Goal: Task Accomplishment & Management: Complete application form

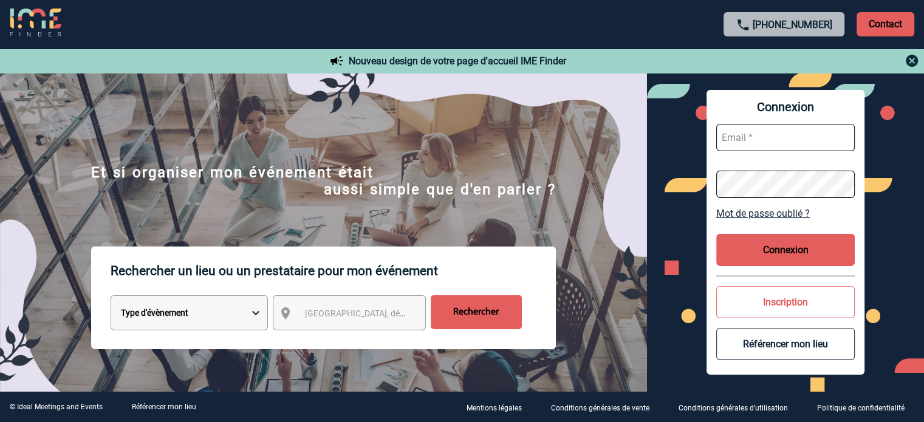
type input "jnetobogalho@ime-groupe.com"
click at [745, 253] on button "Connexion" at bounding box center [785, 250] width 138 height 32
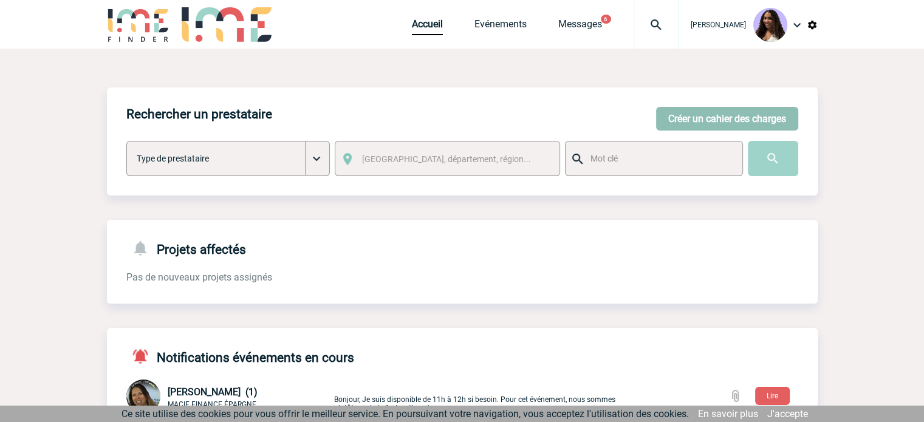
click at [679, 119] on button "Créer un cahier des charges" at bounding box center [727, 119] width 142 height 24
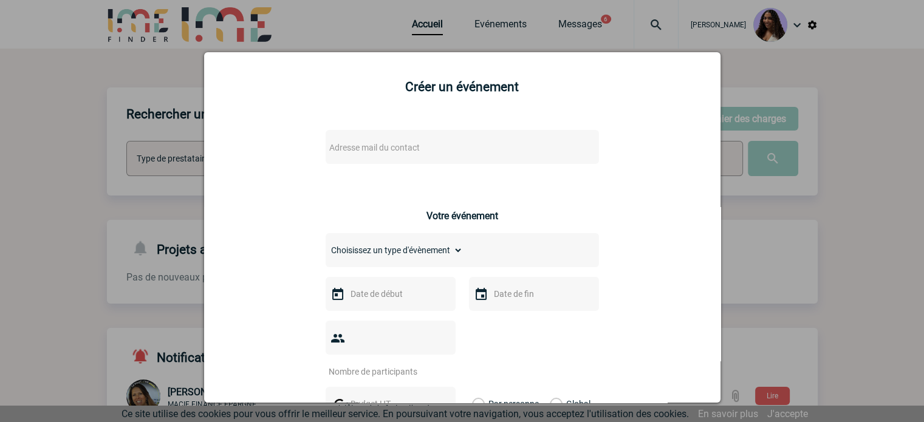
click at [364, 146] on span "Adresse mail du contact" at bounding box center [374, 148] width 91 height 10
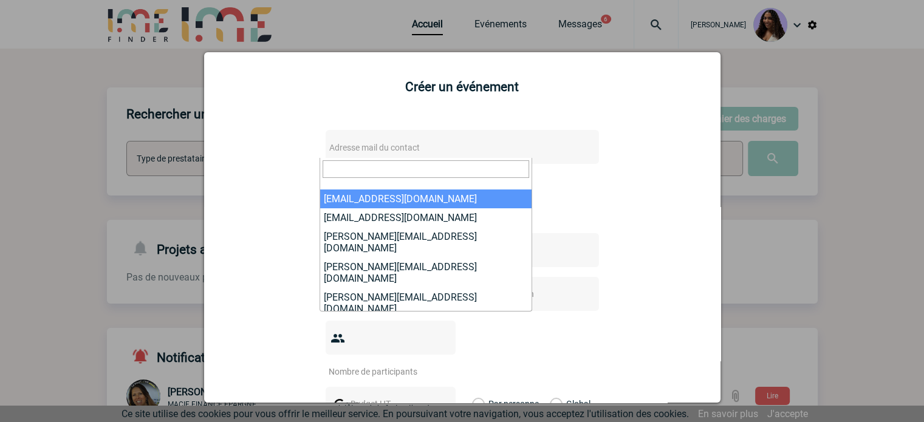
click at [459, 171] on input "search" at bounding box center [426, 169] width 207 height 18
paste input "[PERSON_NAME][EMAIL_ADDRESS][DOMAIN_NAME]"
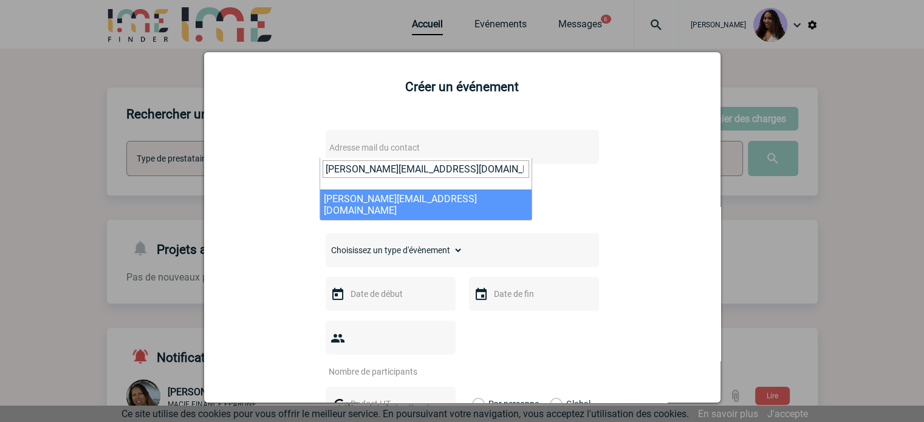
type input "[PERSON_NAME][EMAIL_ADDRESS][DOMAIN_NAME]"
select select "126364"
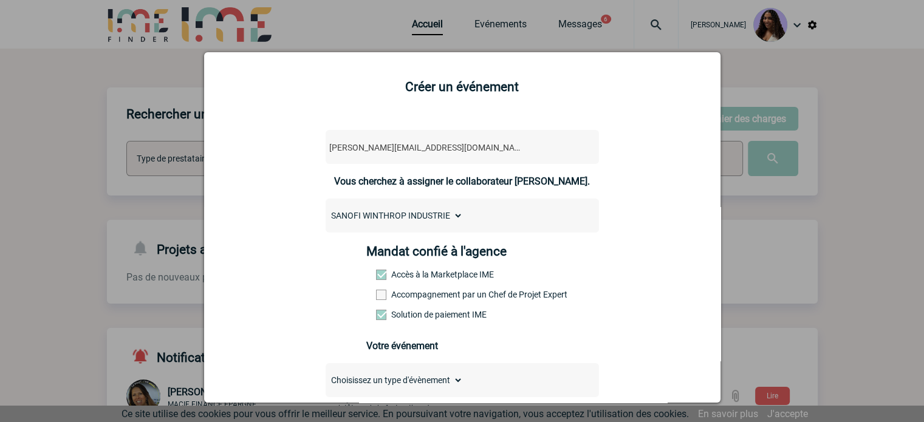
click at [429, 296] on label "Accompagnement par un Chef de Projet Expert" at bounding box center [402, 295] width 53 height 10
click at [0, 0] on input "Accompagnement par un Chef de Projet Expert" at bounding box center [0, 0] width 0 height 0
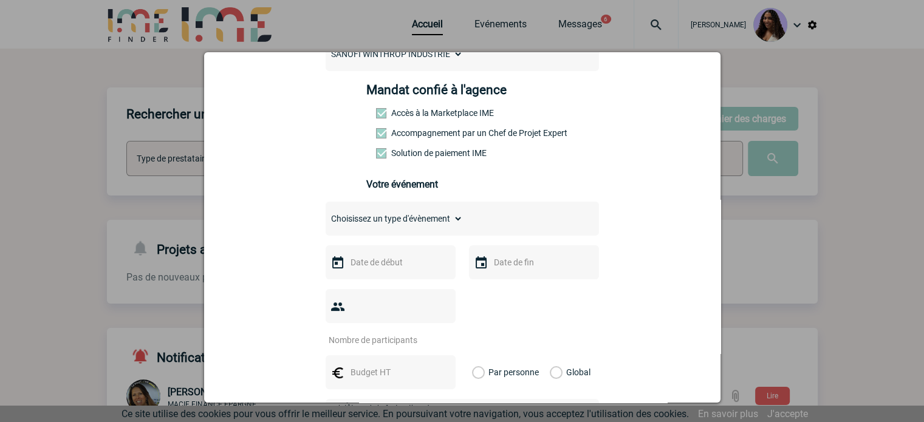
click at [428, 218] on select "Choisissez un type d'évènement Séminaire avec nuitée Séminaire sans nuitée Repa…" at bounding box center [394, 218] width 137 height 17
select select "1"
click at [326, 214] on select "Choisissez un type d'évènement Séminaire avec nuitée Séminaire sans nuitée Repa…" at bounding box center [394, 218] width 137 height 17
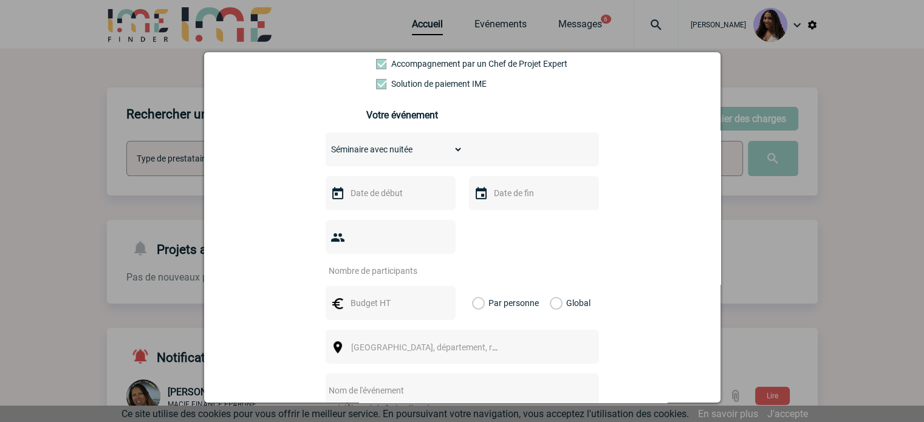
scroll to position [243, 0]
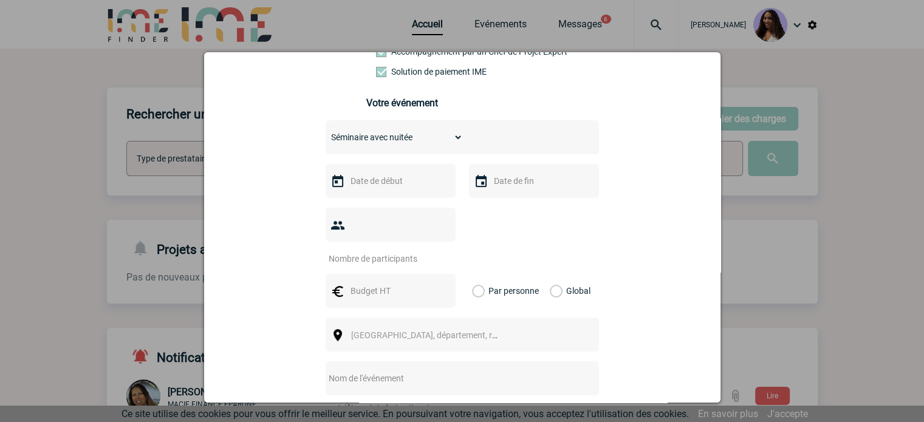
click at [391, 189] on input "text" at bounding box center [389, 181] width 84 height 16
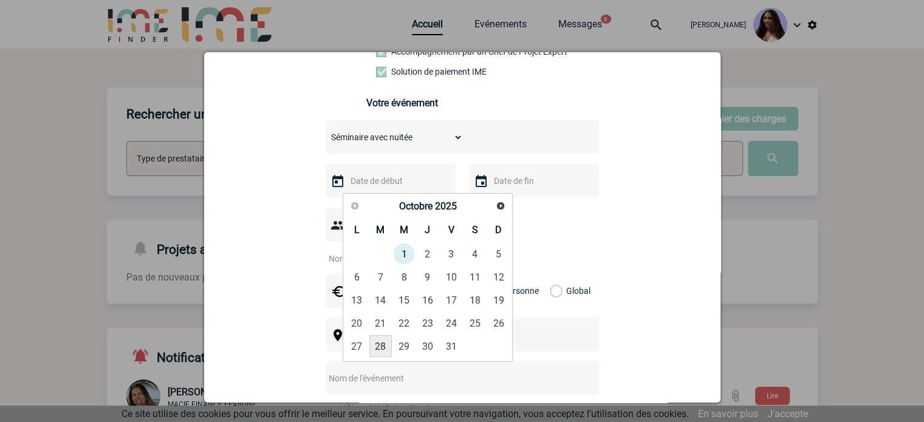
click at [384, 338] on link "28" at bounding box center [380, 346] width 22 height 22
type input "[DATE]"
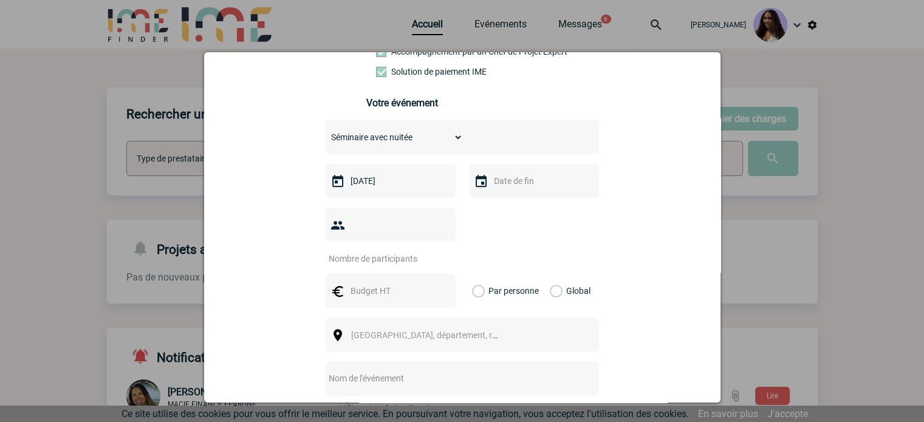
click at [501, 189] on input "text" at bounding box center [533, 181] width 84 height 16
click at [576, 340] on link "30" at bounding box center [570, 346] width 22 height 22
type input "[DATE]"
click at [371, 251] on input "number" at bounding box center [383, 259] width 114 height 16
type input "3"
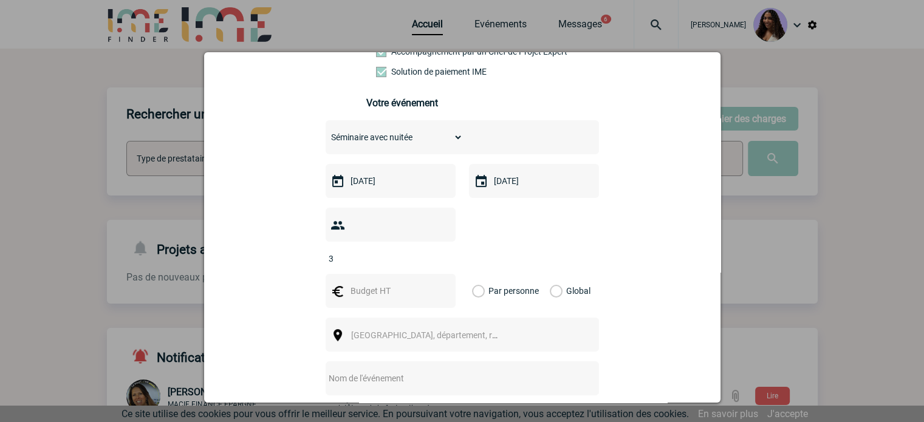
click at [373, 283] on input "text" at bounding box center [389, 291] width 84 height 16
type input "6"
type input "1000"
click at [550, 274] on label "Global" at bounding box center [554, 291] width 8 height 34
click at [0, 0] on input "Global" at bounding box center [0, 0] width 0 height 0
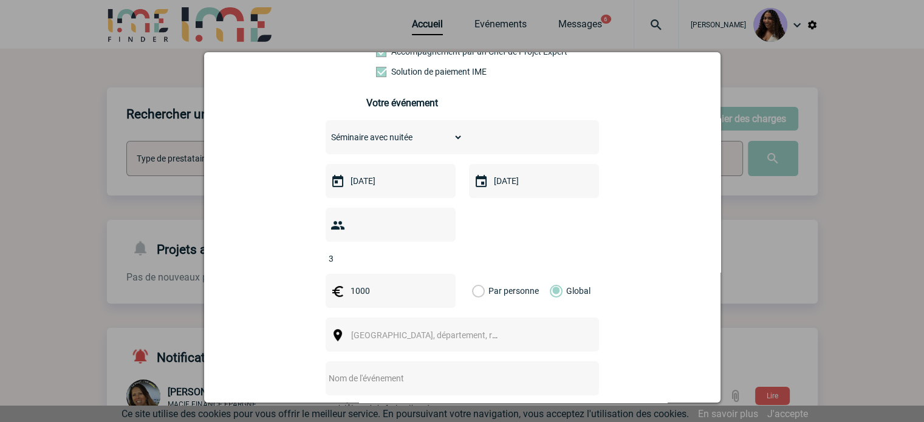
click at [510, 324] on div "[GEOGRAPHIC_DATA], département, région..." at bounding box center [462, 335] width 273 height 34
click at [508, 327] on span "[GEOGRAPHIC_DATA], département, région..." at bounding box center [429, 335] width 167 height 17
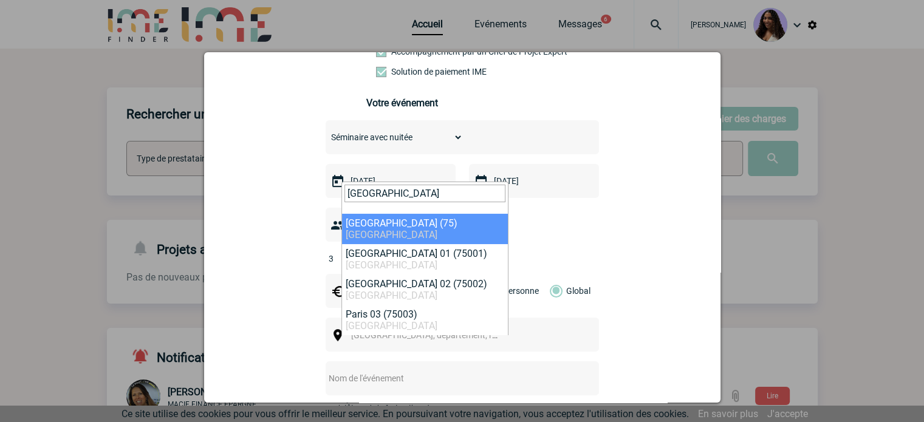
click at [401, 191] on input "[GEOGRAPHIC_DATA]" at bounding box center [424, 194] width 161 height 18
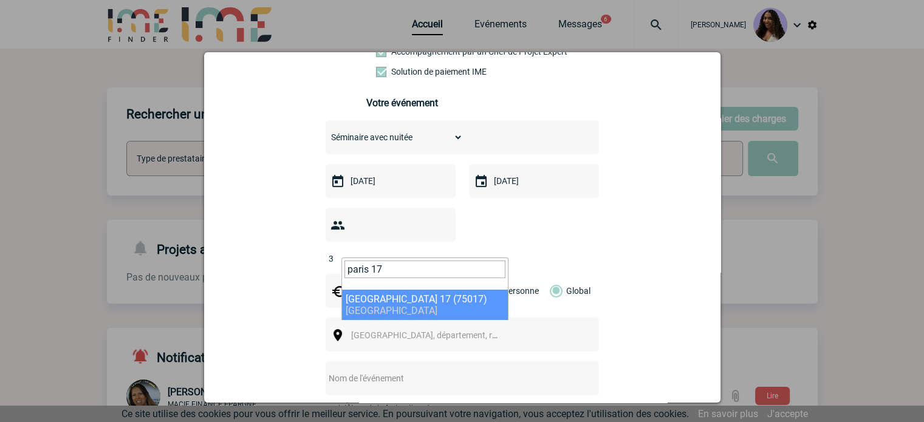
type input "paris 17"
select select "21"
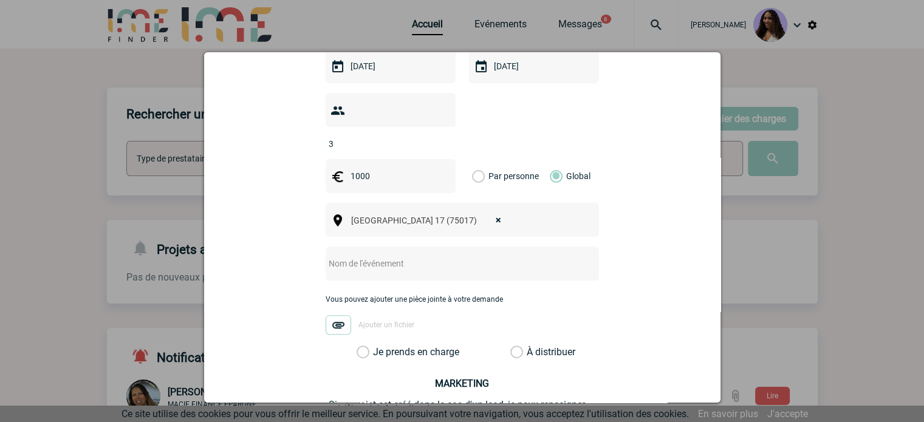
scroll to position [364, 0]
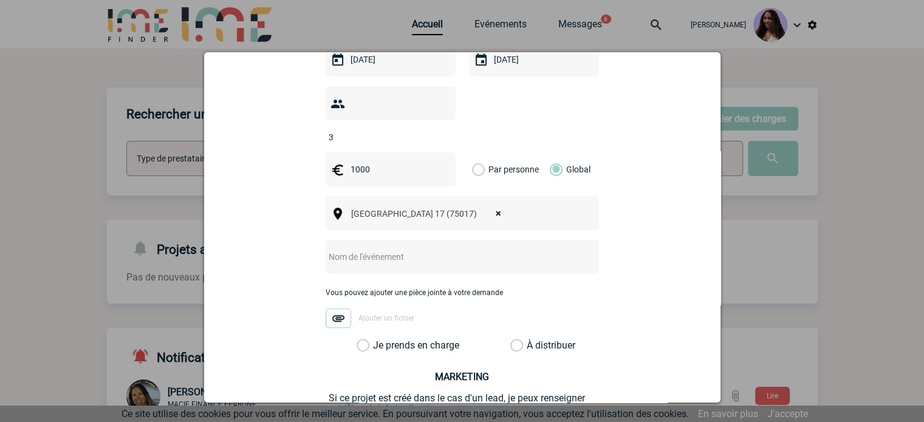
click at [373, 250] on div at bounding box center [462, 257] width 273 height 34
click at [372, 249] on input "text" at bounding box center [446, 257] width 241 height 16
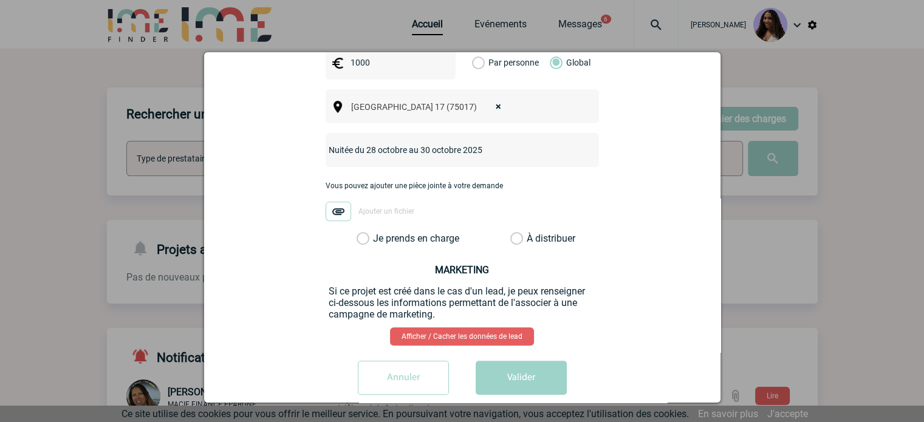
scroll to position [473, 0]
type input "Nuitée du 28 octobre au 30 octobre 2025"
click at [523, 231] on label "À distribuer" at bounding box center [516, 237] width 13 height 12
click at [0, 0] on input "À distribuer" at bounding box center [0, 0] width 0 height 0
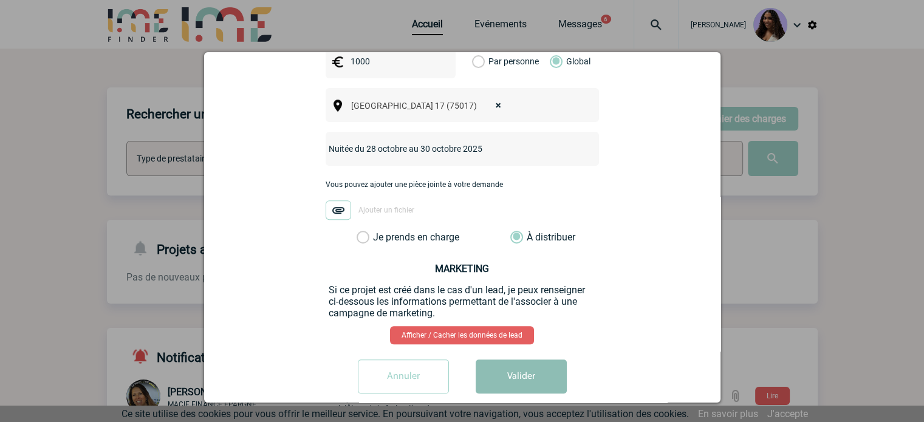
click at [530, 360] on button "Valider" at bounding box center [521, 377] width 91 height 34
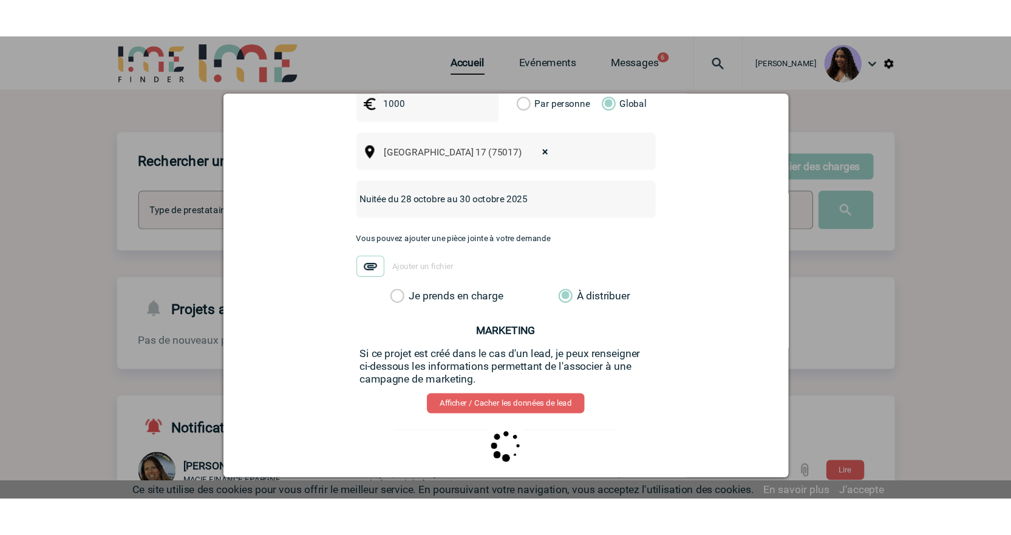
scroll to position [0, 0]
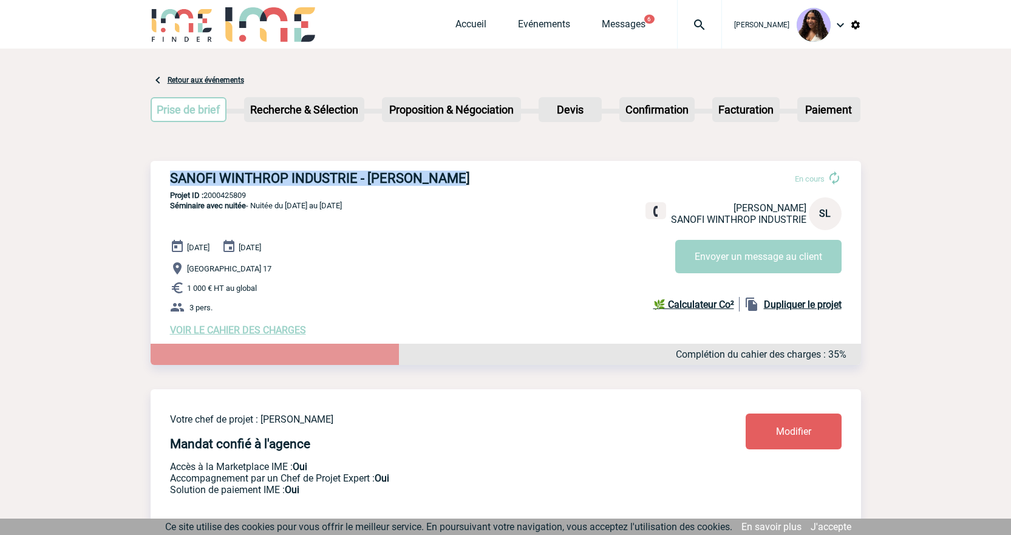
drag, startPoint x: 167, startPoint y: 176, endPoint x: 466, endPoint y: 182, distance: 298.9
click at [466, 182] on div "SANOFI WINTHROP INDUSTRIE - [PERSON_NAME] En cours [PERSON_NAME] SANOFI WINTHRO…" at bounding box center [506, 253] width 711 height 185
copy h3 "SANOFI WINTHROP INDUSTRIE - [PERSON_NAME]"
drag, startPoint x: 256, startPoint y: 199, endPoint x: 207, endPoint y: 195, distance: 49.9
click at [207, 195] on p "Projet ID : 2000425809" at bounding box center [506, 195] width 711 height 9
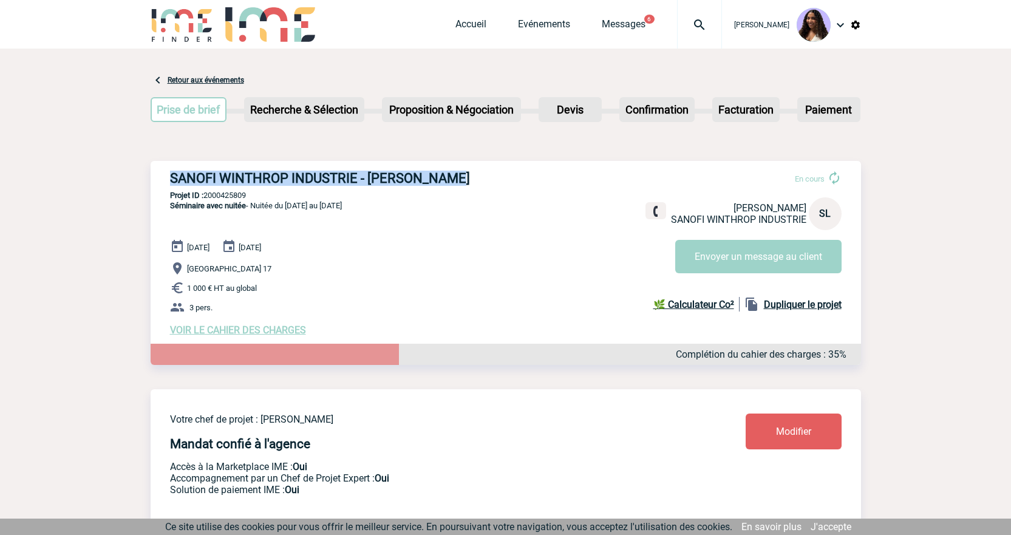
copy p "2000425809"
click at [244, 196] on p "Projet ID : 2000425809" at bounding box center [506, 195] width 711 height 9
click at [241, 196] on p "Projet ID : 2000425809" at bounding box center [506, 195] width 711 height 9
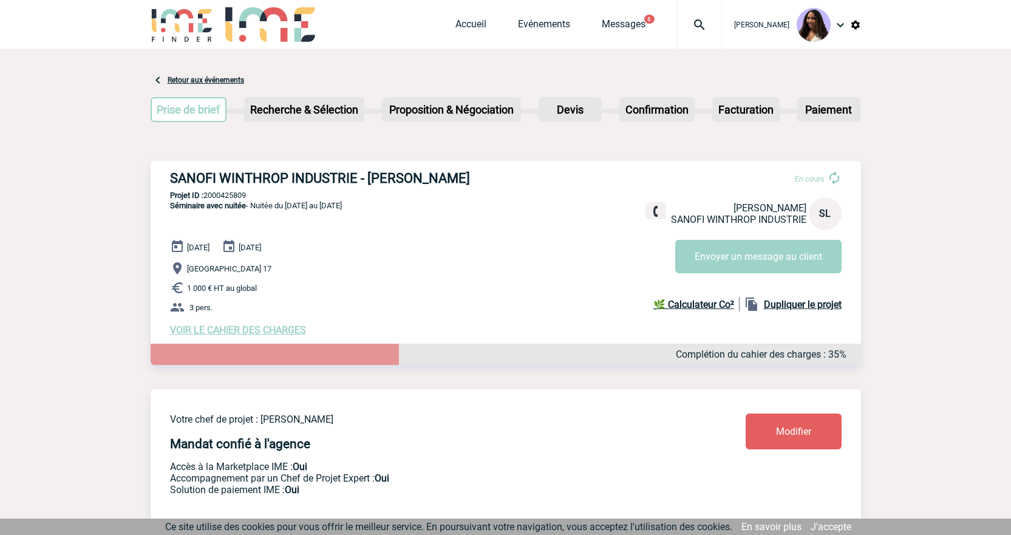
copy p "2000425809"
click at [252, 199] on p "Projet ID : 2000425809" at bounding box center [506, 195] width 711 height 9
drag, startPoint x: 252, startPoint y: 196, endPoint x: 206, endPoint y: 196, distance: 46.2
click at [206, 196] on p "Projet ID : 2000425809" at bounding box center [506, 195] width 711 height 9
copy p "2000425809"
